Goal: Information Seeking & Learning: Learn about a topic

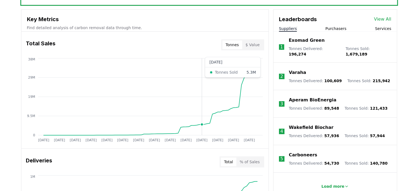
scroll to position [137, 0]
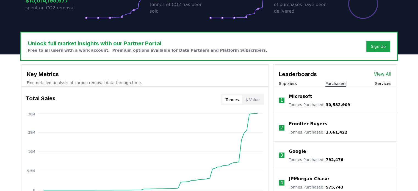
click at [331, 83] on button "Purchasers" at bounding box center [335, 83] width 21 height 5
click at [297, 97] on p "Microsoft" at bounding box center [300, 96] width 23 height 7
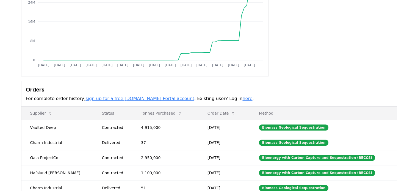
scroll to position [110, 0]
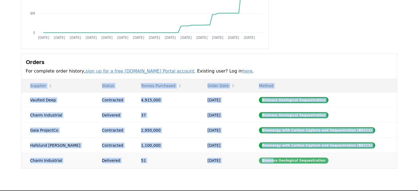
drag, startPoint x: 8, startPoint y: 99, endPoint x: 272, endPoint y: 159, distance: 270.5
click at [271, 159] on div "Purchaser Metrics Purchases Jan 2019 Jul 2019 Jan 2020 Jul 2020 Jan 2021 Jul 20…" at bounding box center [209, 61] width 418 height 258
click at [392, 105] on td "Biomass Geological Sequestration" at bounding box center [323, 99] width 146 height 15
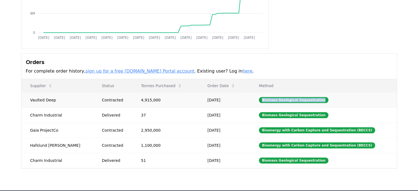
drag, startPoint x: 255, startPoint y: 99, endPoint x: 320, endPoint y: 103, distance: 65.5
click at [320, 103] on td "Biomass Geological Sequestration" at bounding box center [323, 99] width 146 height 15
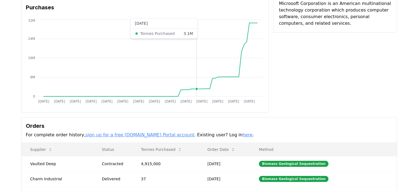
scroll to position [27, 0]
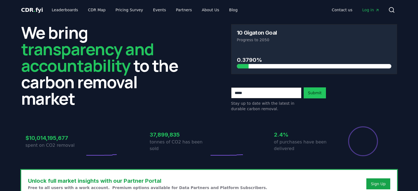
scroll to position [137, 0]
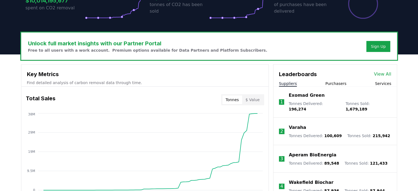
click at [331, 83] on button "Purchasers" at bounding box center [335, 83] width 21 height 5
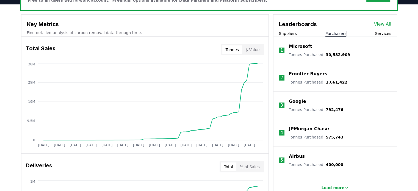
scroll to position [220, 0]
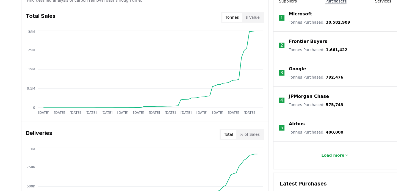
click at [326, 155] on p "Load more" at bounding box center [332, 154] width 23 height 5
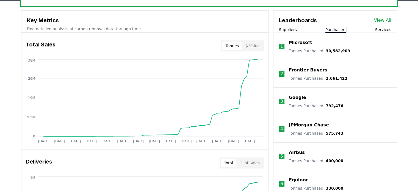
scroll to position [136, 0]
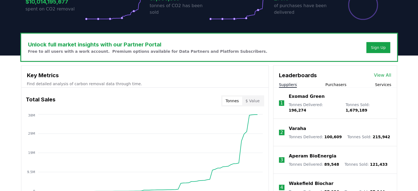
click at [287, 84] on button "Suppliers" at bounding box center [288, 84] width 18 height 5
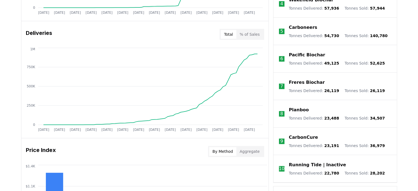
scroll to position [316, 0]
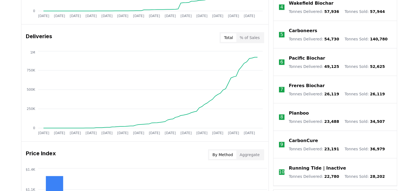
click at [295, 110] on p "Planboo" at bounding box center [299, 113] width 20 height 7
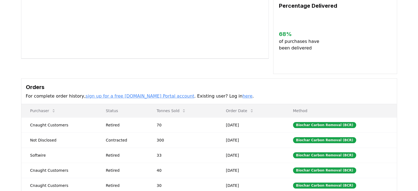
scroll to position [110, 0]
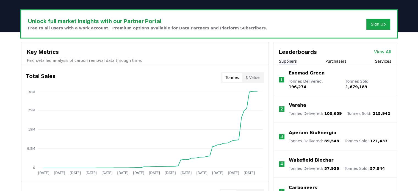
scroll to position [179, 0]
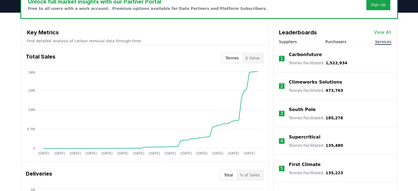
click at [382, 42] on button "Services" at bounding box center [383, 41] width 16 height 5
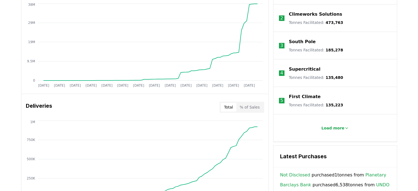
scroll to position [253, 0]
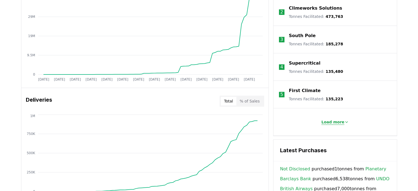
click at [333, 122] on p "Load more" at bounding box center [332, 121] width 23 height 5
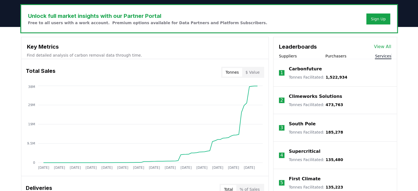
scroll to position [164, 0]
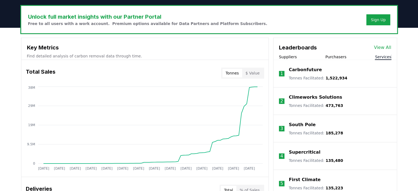
click at [303, 179] on p "First Climate" at bounding box center [305, 179] width 32 height 7
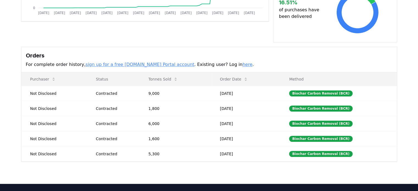
scroll to position [27, 0]
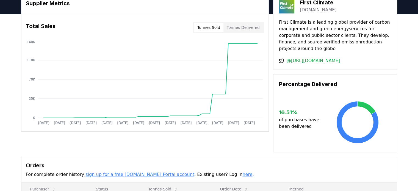
click at [310, 11] on link "firstclimate.com" at bounding box center [318, 10] width 37 height 7
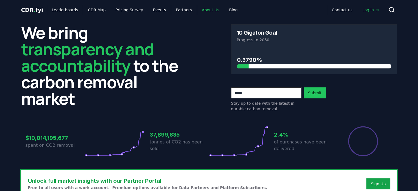
click at [198, 10] on link "About Us" at bounding box center [210, 10] width 26 height 10
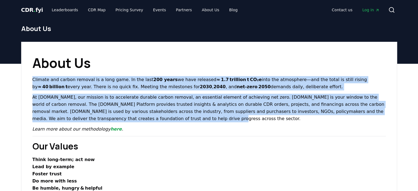
drag, startPoint x: 32, startPoint y: 78, endPoint x: 279, endPoint y: 124, distance: 251.7
click at [110, 130] on link "here" at bounding box center [115, 128] width 11 height 5
